Goal: Task Accomplishment & Management: Manage account settings

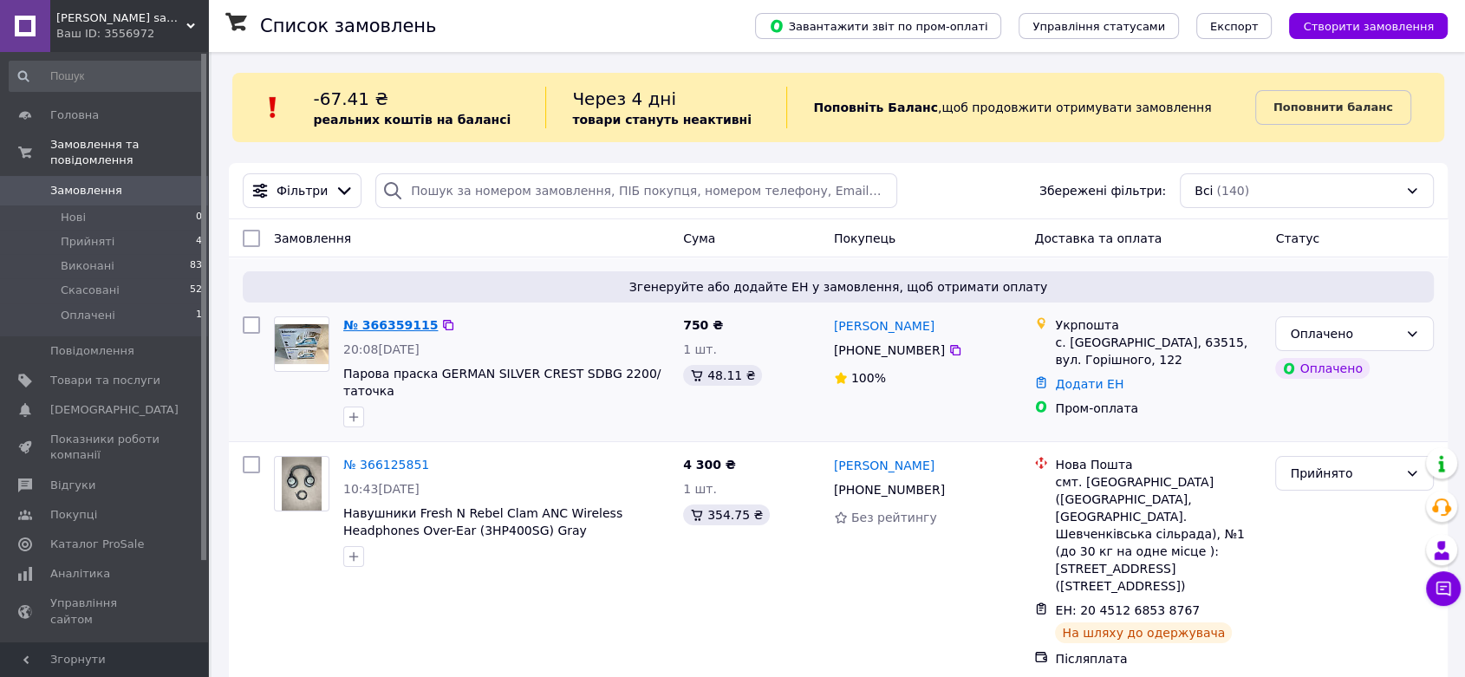
click at [391, 318] on link "№ 366359115" at bounding box center [390, 325] width 94 height 14
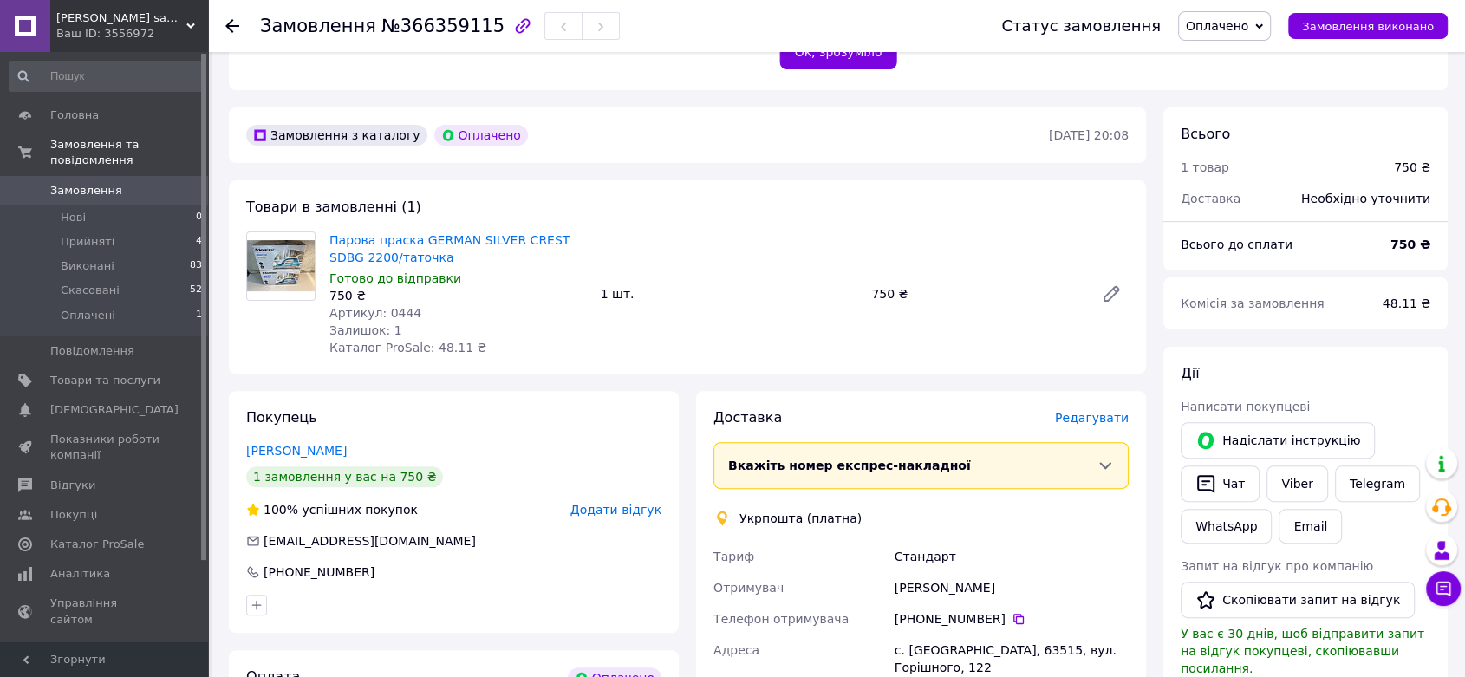
scroll to position [385, 0]
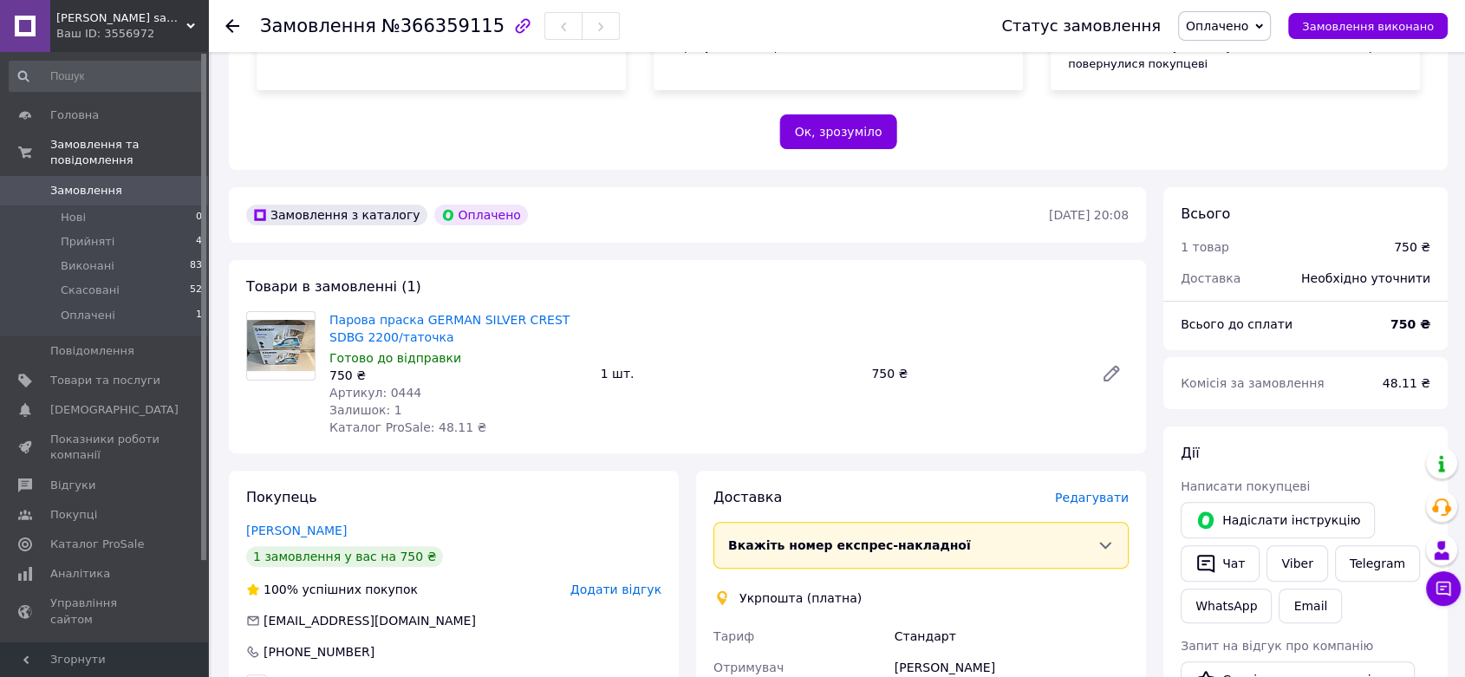
click at [1263, 23] on icon at bounding box center [1259, 27] width 8 height 8
click at [1232, 61] on li "Прийнято" at bounding box center [1224, 61] width 91 height 26
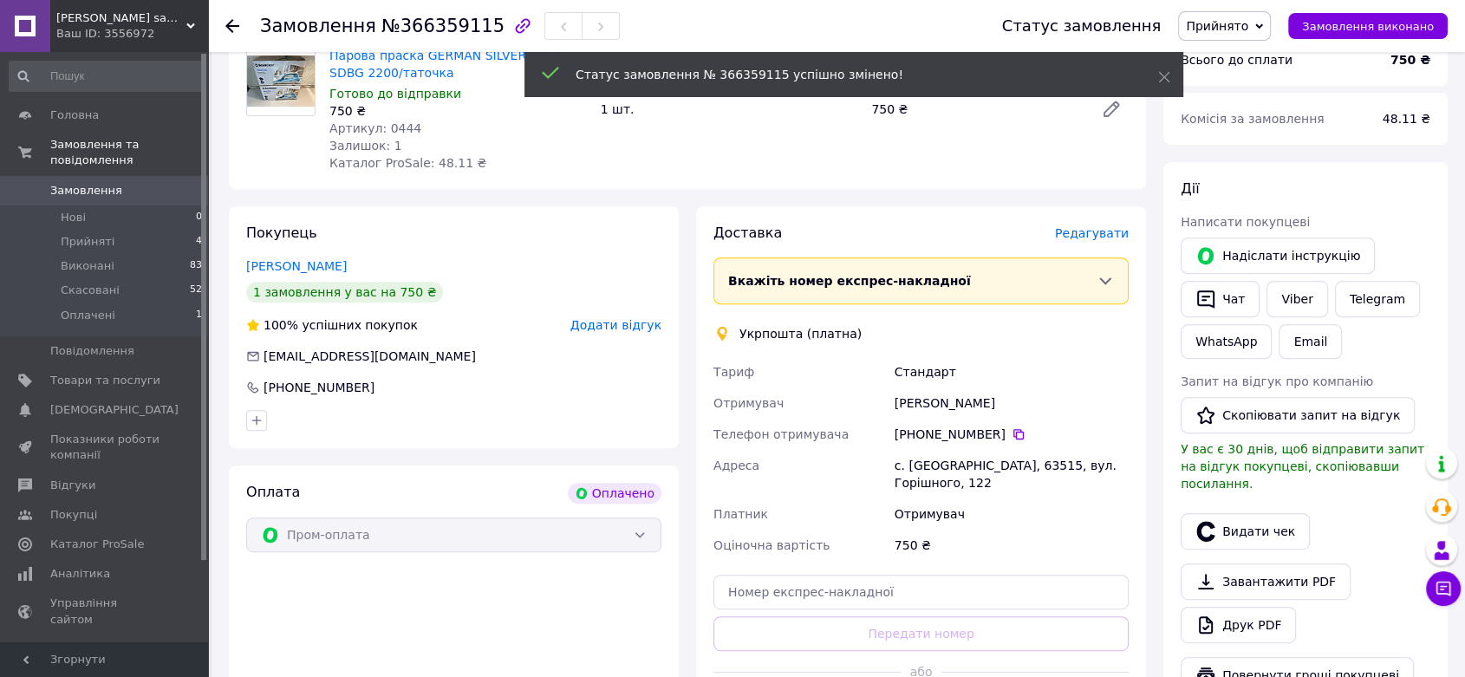
scroll to position [674, 0]
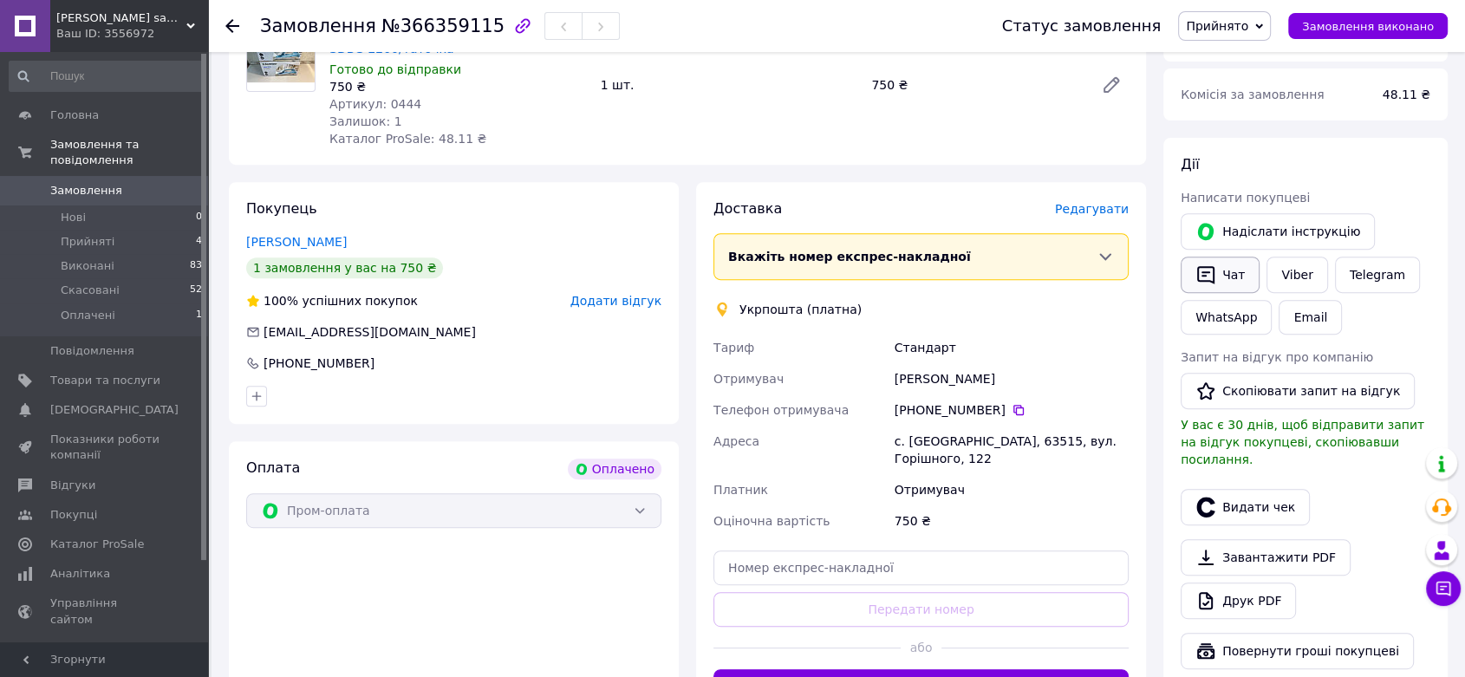
click at [1222, 257] on button "Чат" at bounding box center [1220, 275] width 79 height 36
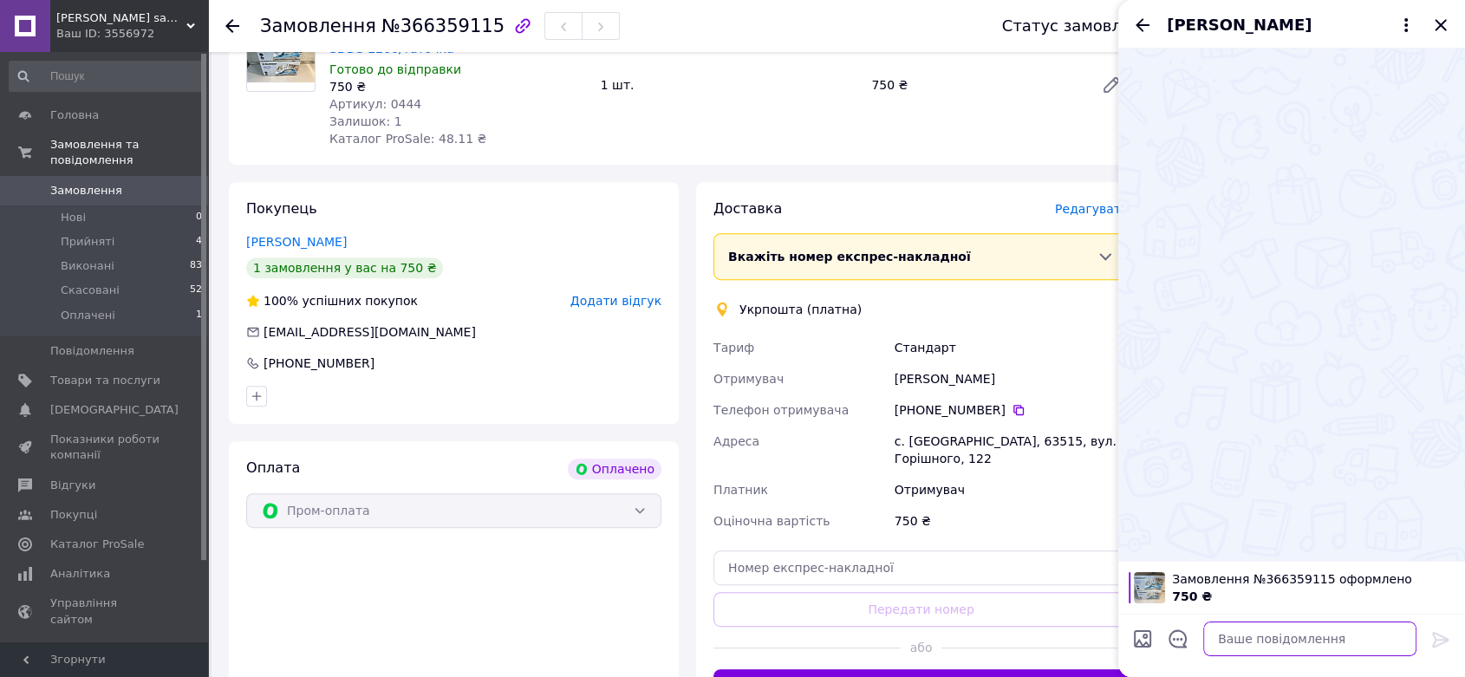
click at [1260, 648] on textarea at bounding box center [1309, 639] width 213 height 35
type textarea "d"
type textarea "ваше замовлення прийнято"
click at [1436, 640] on icon at bounding box center [1440, 640] width 16 height 16
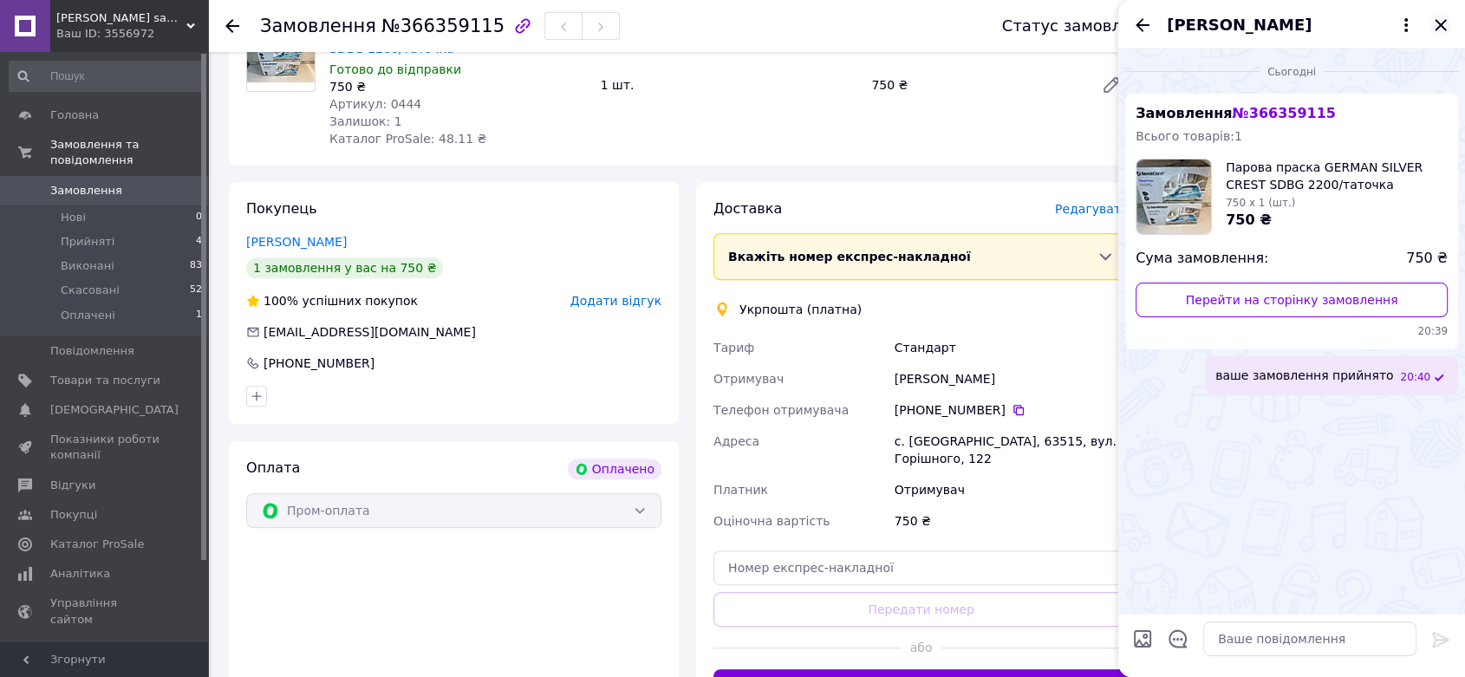
click at [1440, 24] on icon "Закрити" at bounding box center [1440, 24] width 11 height 11
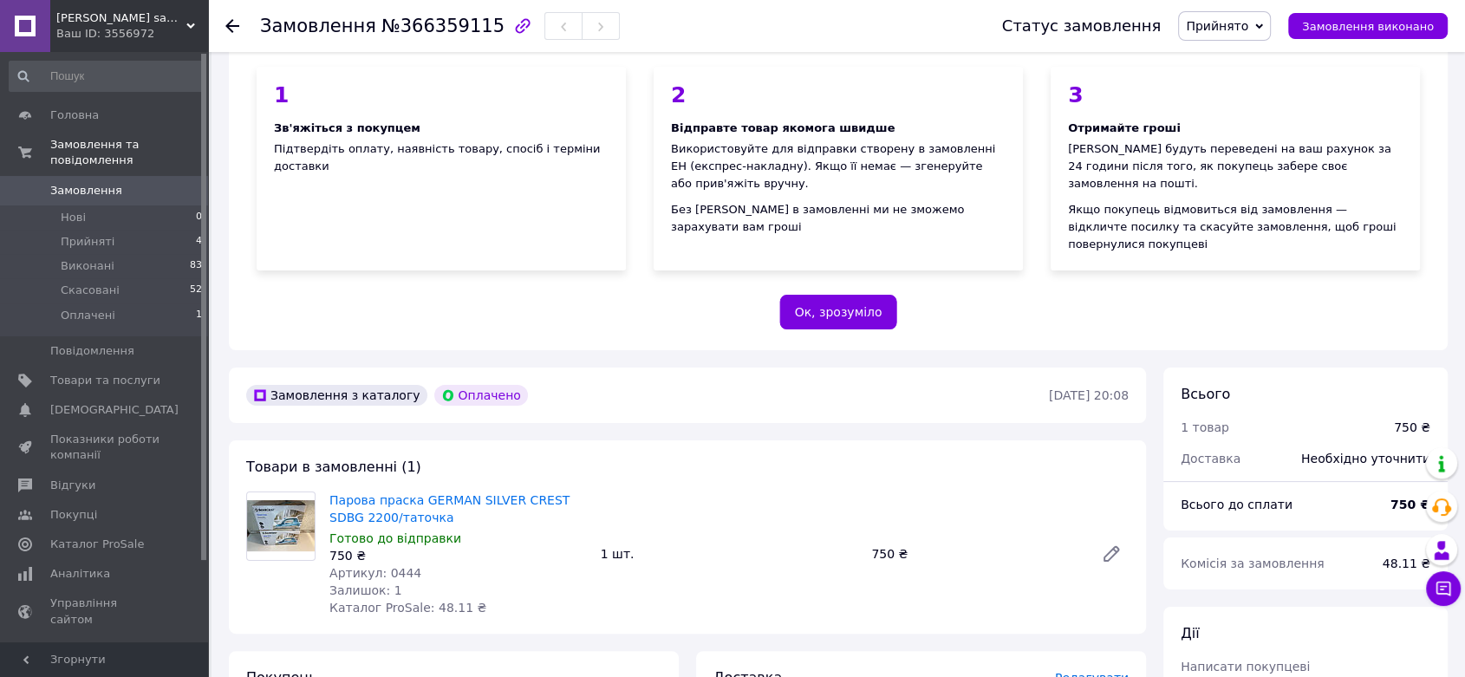
scroll to position [192, 0]
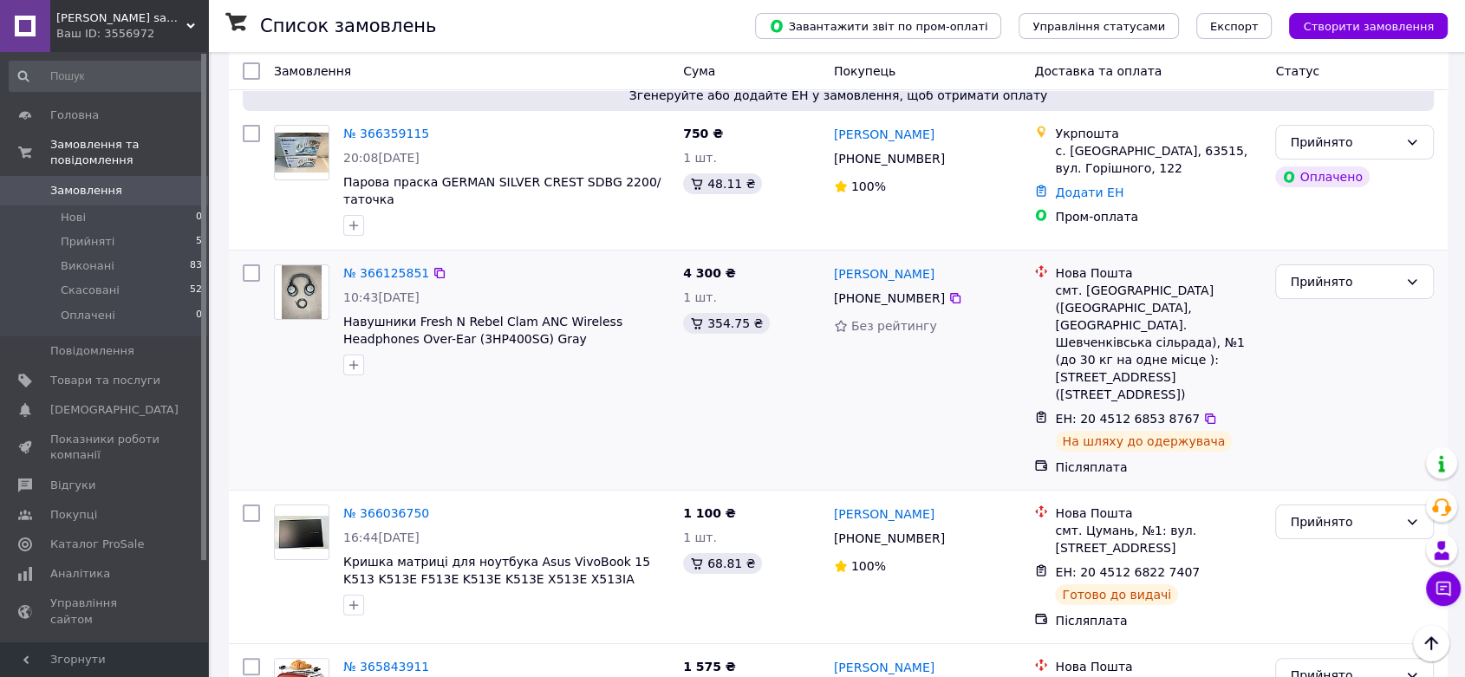
scroll to position [192, 0]
